Goal: Check status

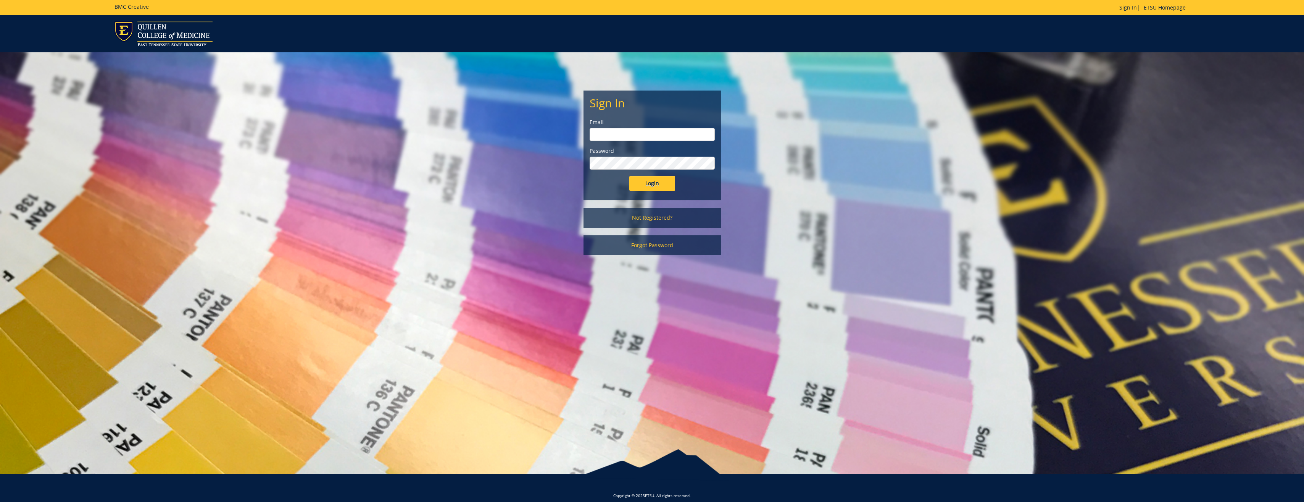
type input "sethim@etsu.edu"
click at [642, 180] on input "Login" at bounding box center [653, 183] width 46 height 15
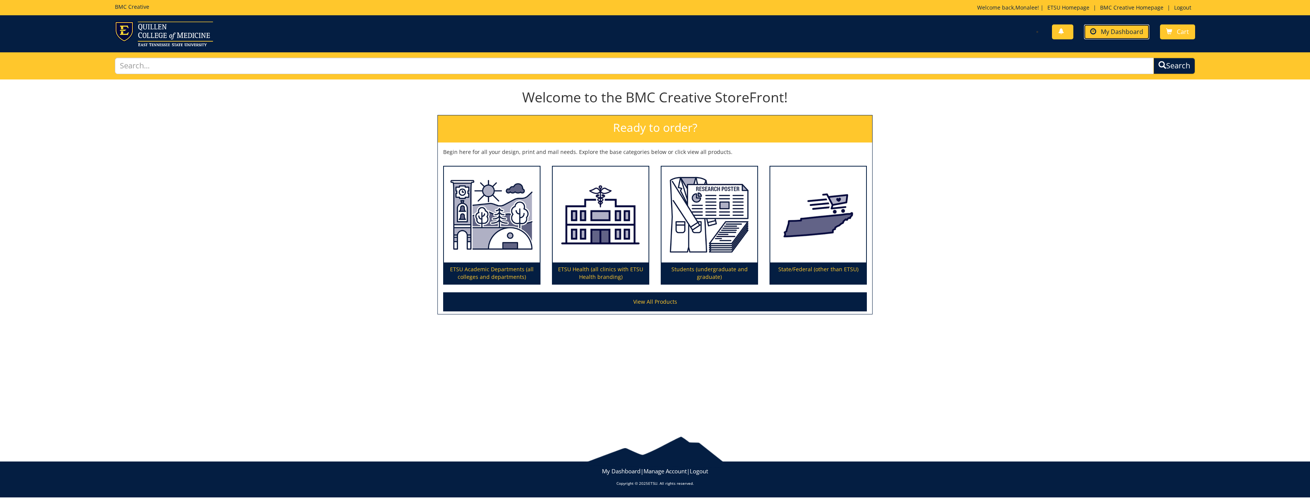
click at [1099, 34] on link "My Dashboard" at bounding box center [1116, 31] width 65 height 15
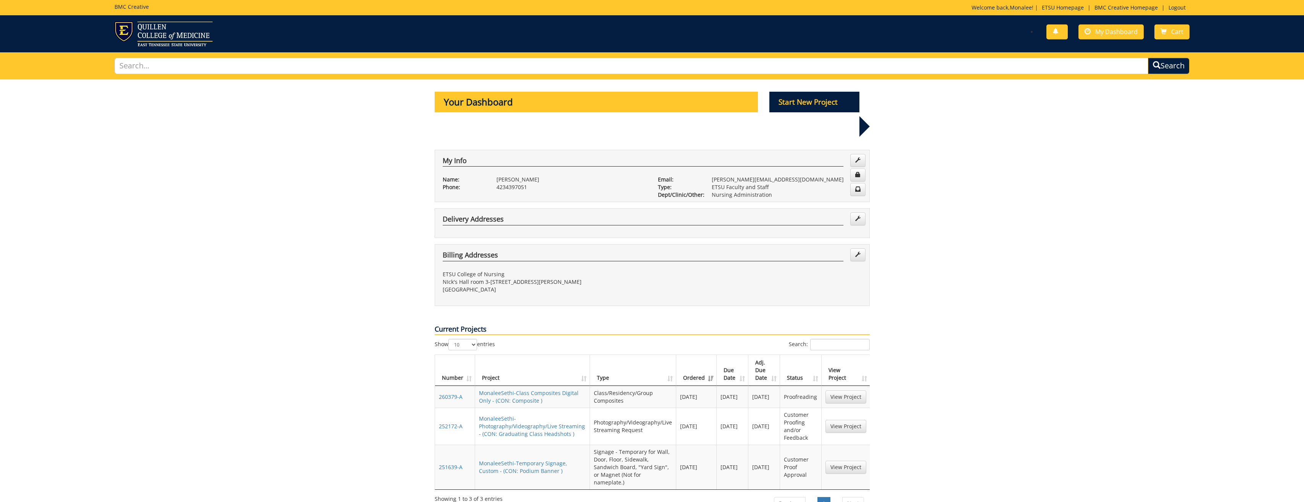
scroll to position [38, 0]
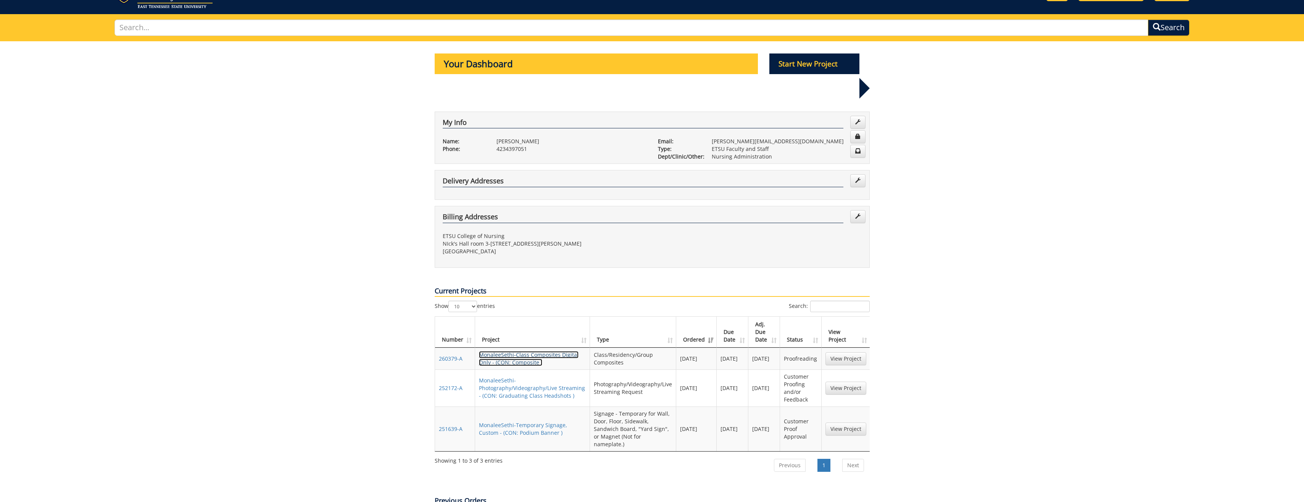
click at [534, 351] on link "MonaleeSethi-Class Composites Digital Only - (CON: Composite )" at bounding box center [529, 358] width 100 height 15
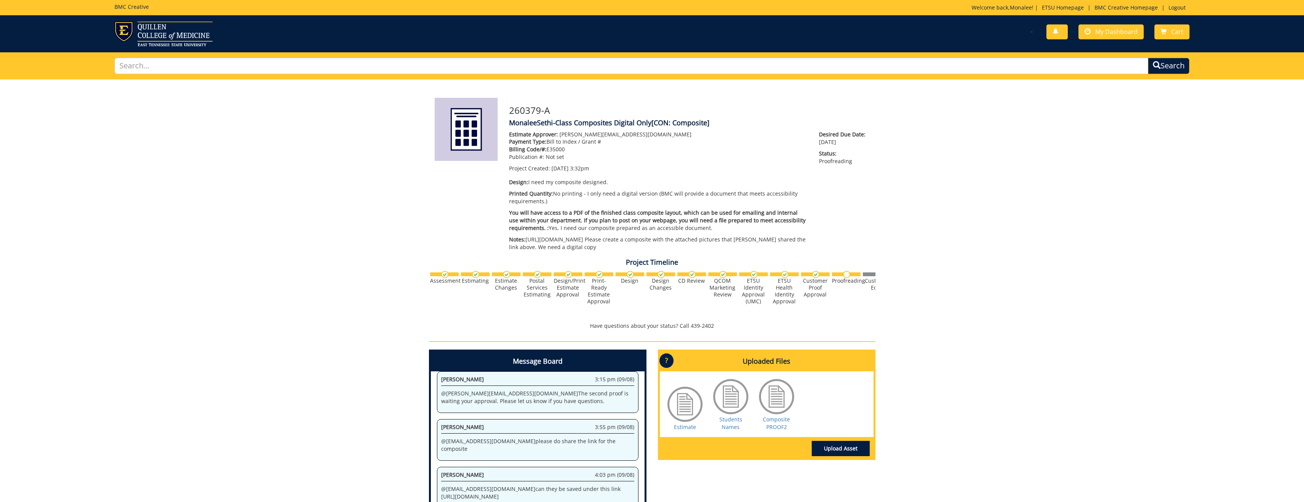
scroll to position [126, 0]
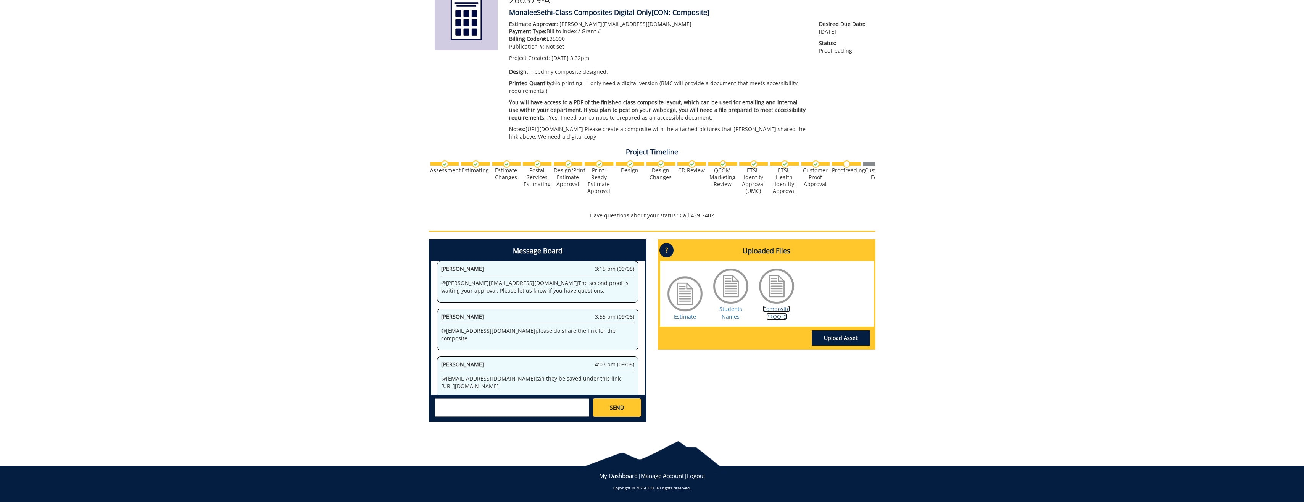
click at [775, 310] on link "Composite PROOF2" at bounding box center [776, 312] width 27 height 15
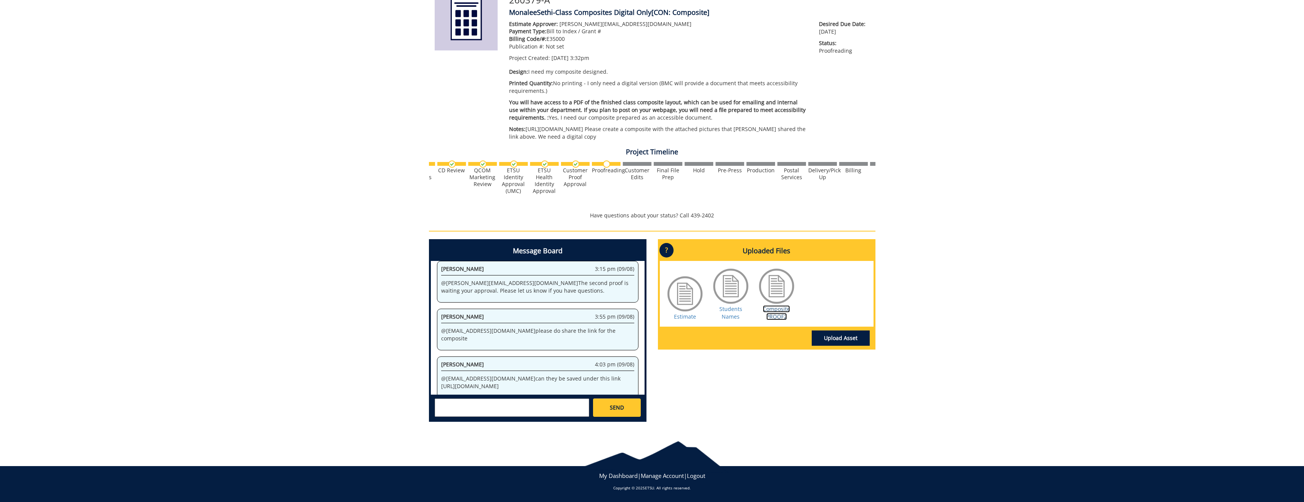
scroll to position [0, 241]
click at [768, 307] on link "Composite PROOF2" at bounding box center [776, 312] width 27 height 15
